Goal: Task Accomplishment & Management: Use online tool/utility

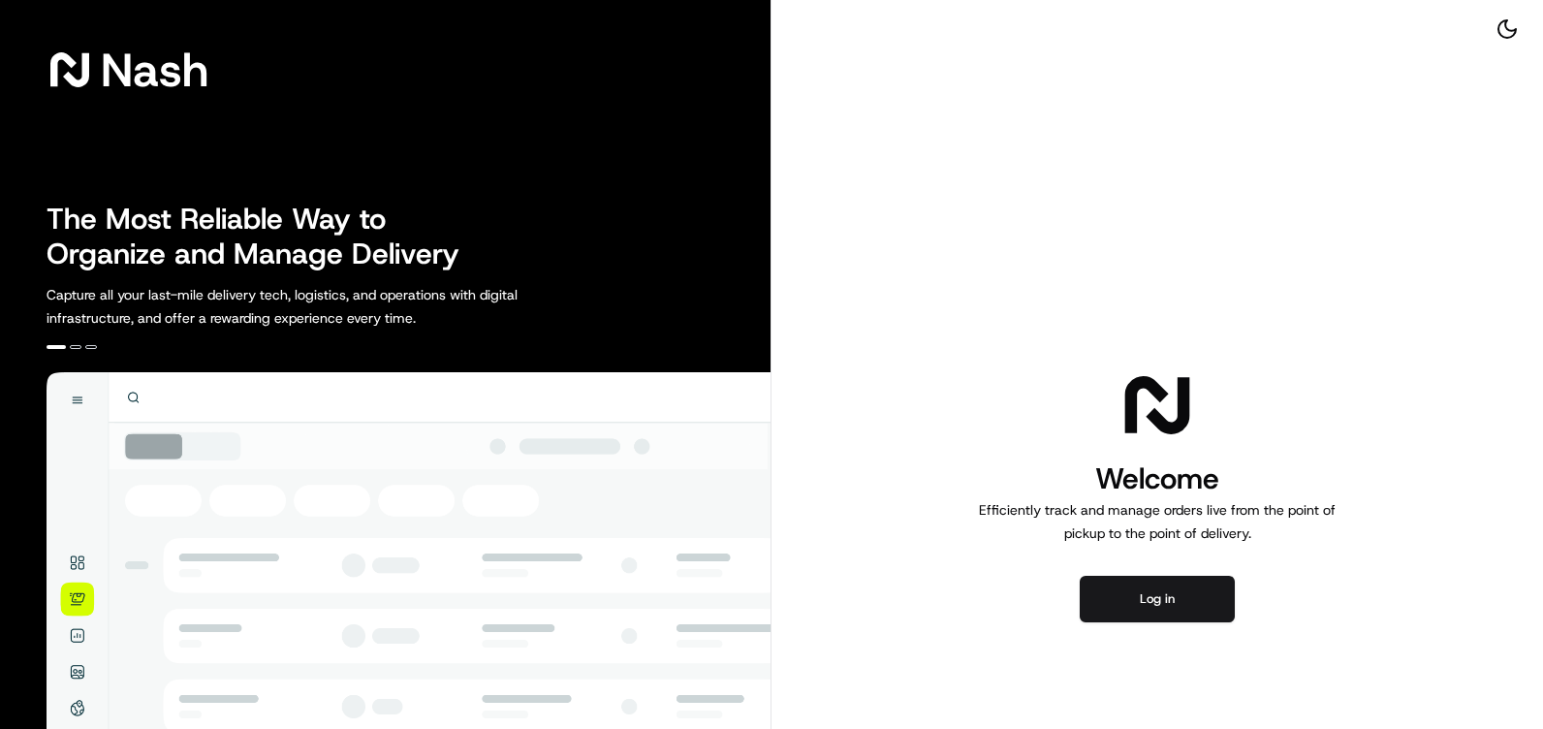
click at [1183, 606] on button "Log in" at bounding box center [1157, 599] width 155 height 47
click at [1148, 588] on button "Log in" at bounding box center [1157, 599] width 155 height 47
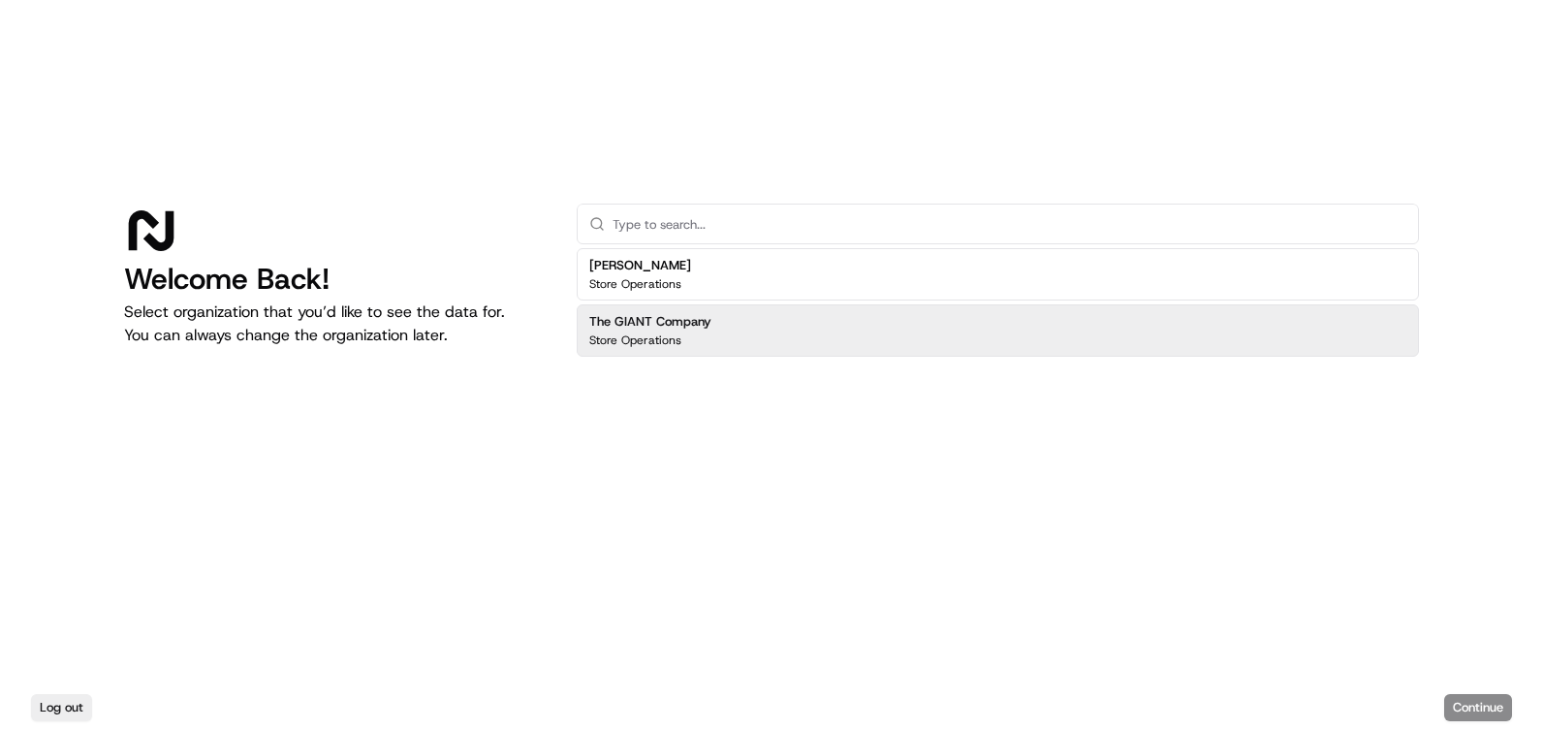
click at [906, 329] on div "The GIANT Company Store Operations" at bounding box center [998, 330] width 842 height 52
click at [1492, 701] on button "Continue" at bounding box center [1478, 707] width 68 height 27
